Goal: Task Accomplishment & Management: Use online tool/utility

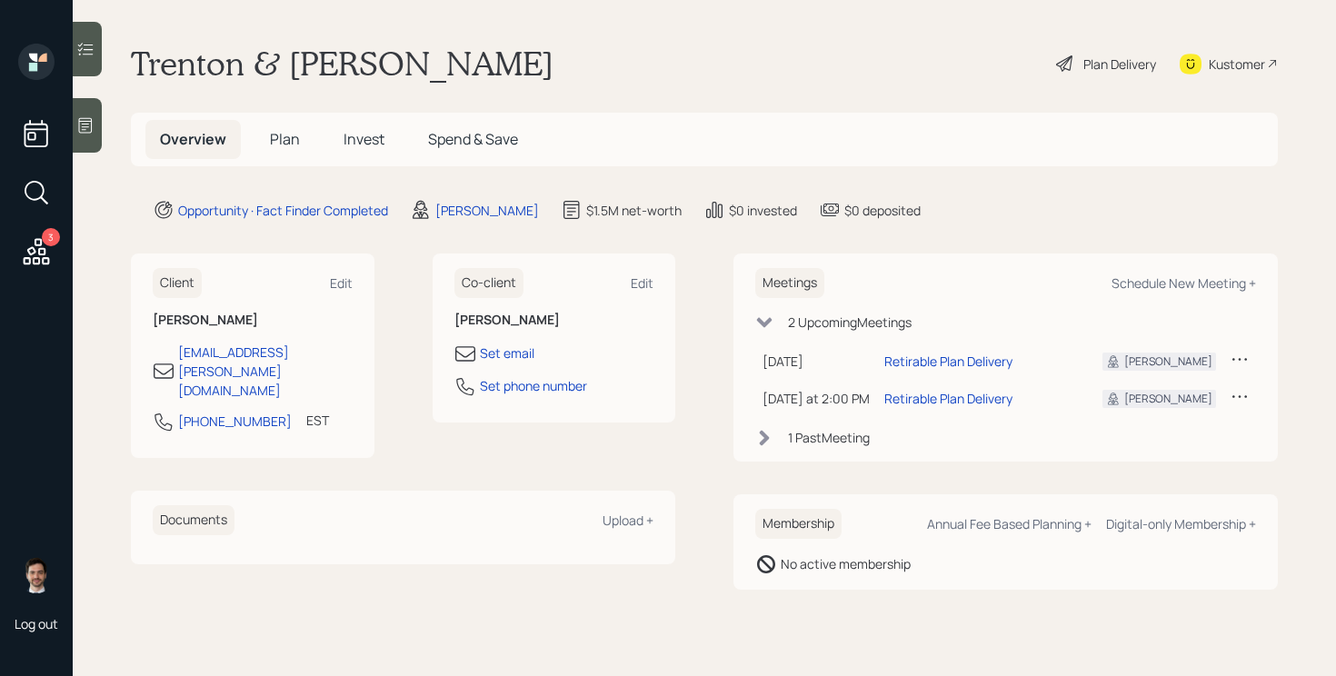
click at [289, 148] on span "Plan" at bounding box center [285, 139] width 30 height 20
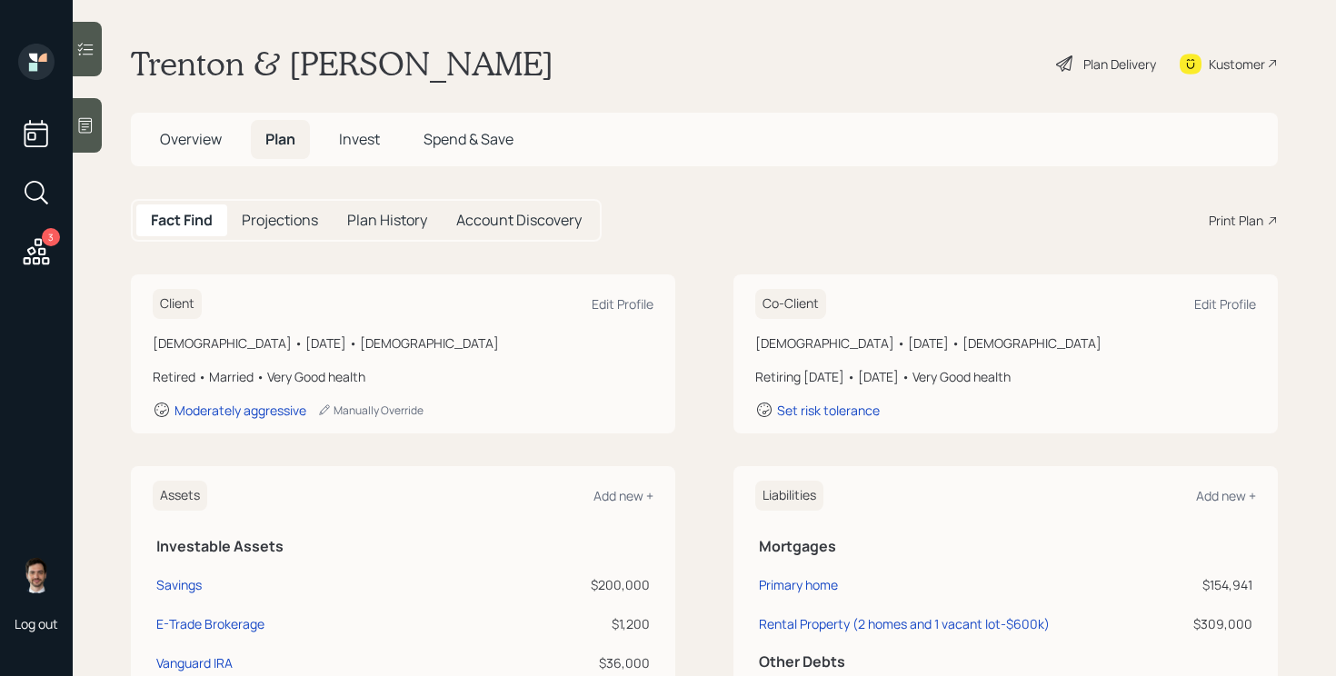
click at [1228, 214] on div "Print Plan" at bounding box center [1236, 220] width 55 height 19
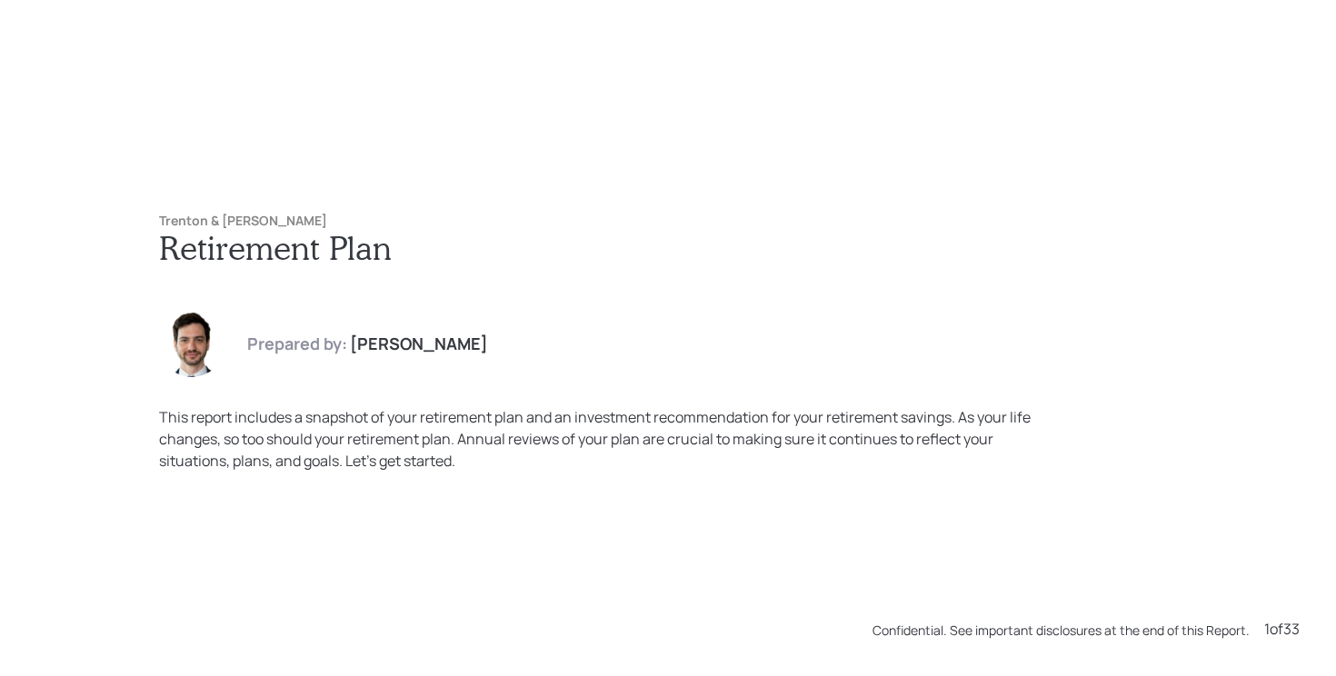
click at [661, 258] on h1 "Retirement Plan" at bounding box center [668, 247] width 1018 height 39
